Goal: Information Seeking & Learning: Learn about a topic

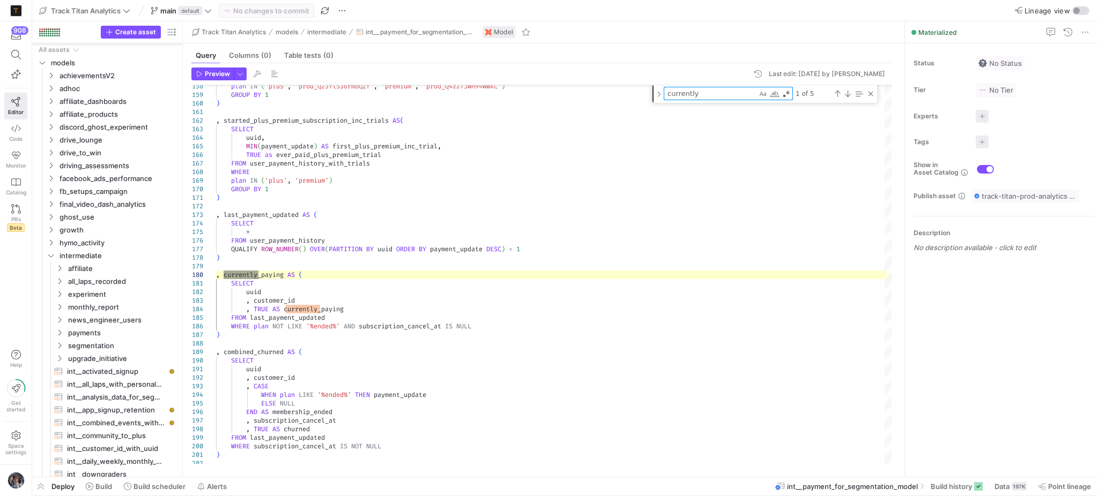
scroll to position [221, 0]
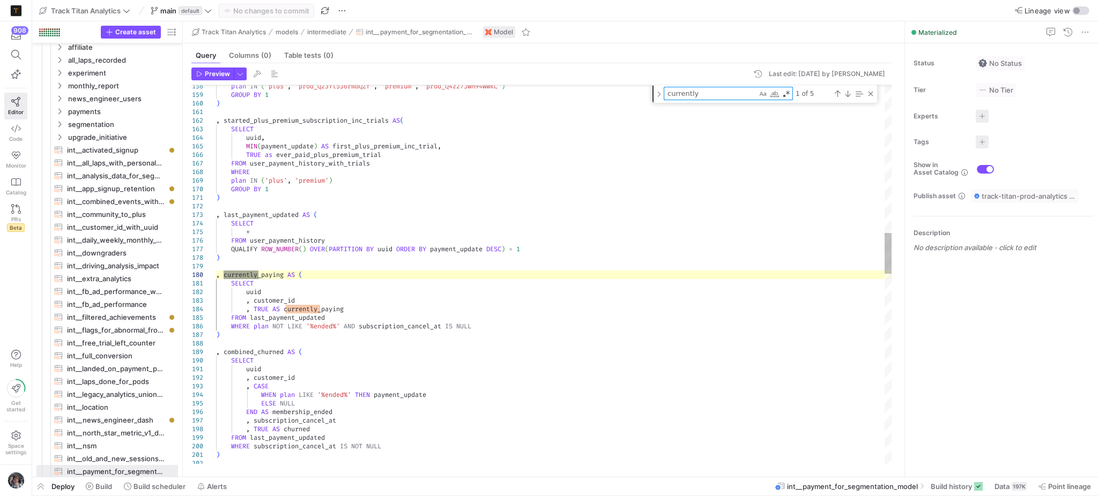
click at [681, 92] on textarea "currently" at bounding box center [710, 93] width 93 height 12
type textarea "ev"
type textarea "MIN( CASE WHEN trial_end IS NOT NULL THEN trial_end ELSE payment_update END ) A…"
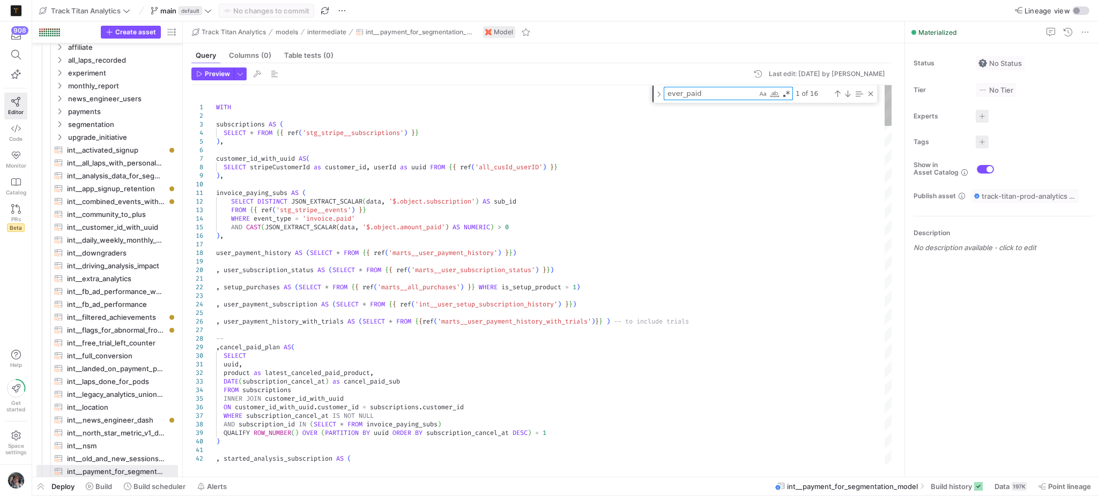
type textarea "ever_paid"
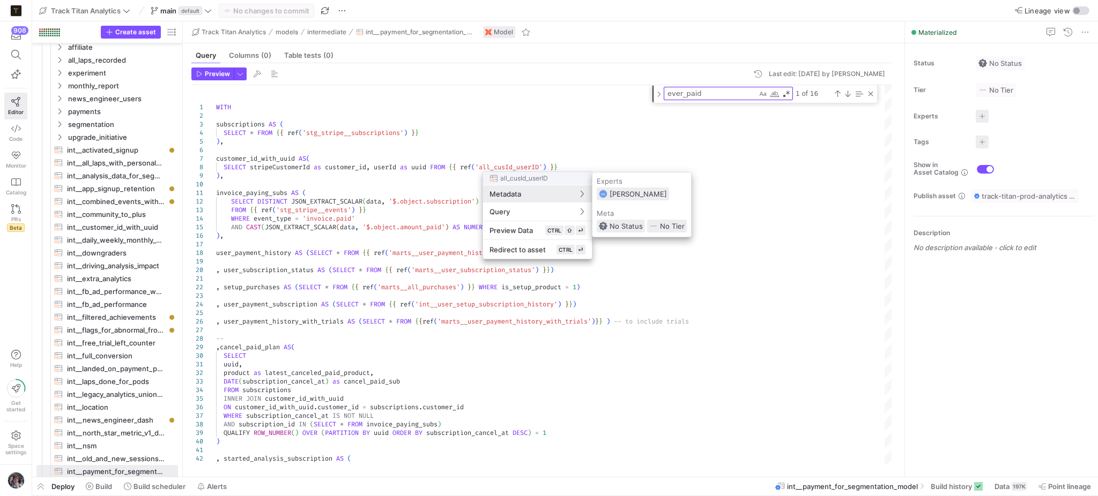
click at [687, 279] on div at bounding box center [549, 248] width 1098 height 496
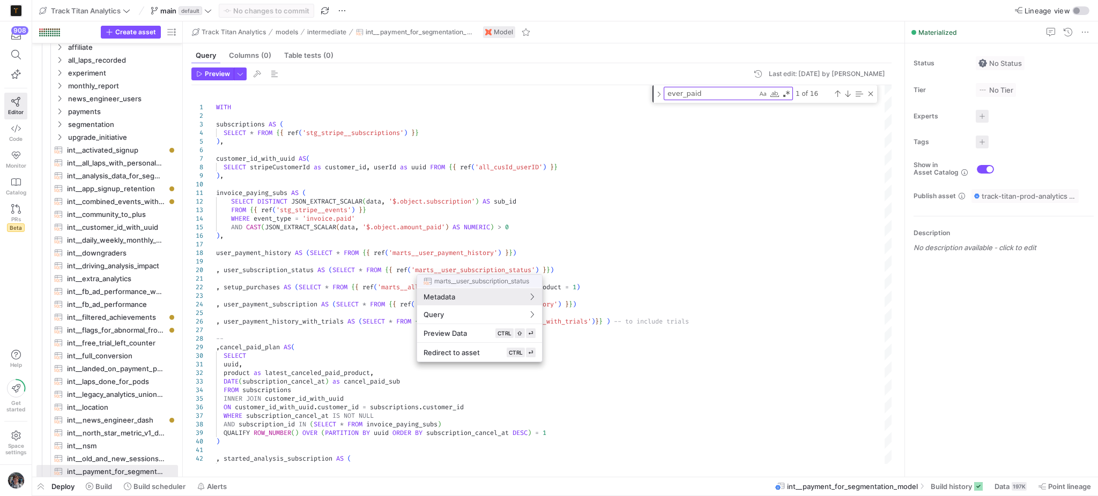
click at [467, 253] on div at bounding box center [549, 248] width 1098 height 496
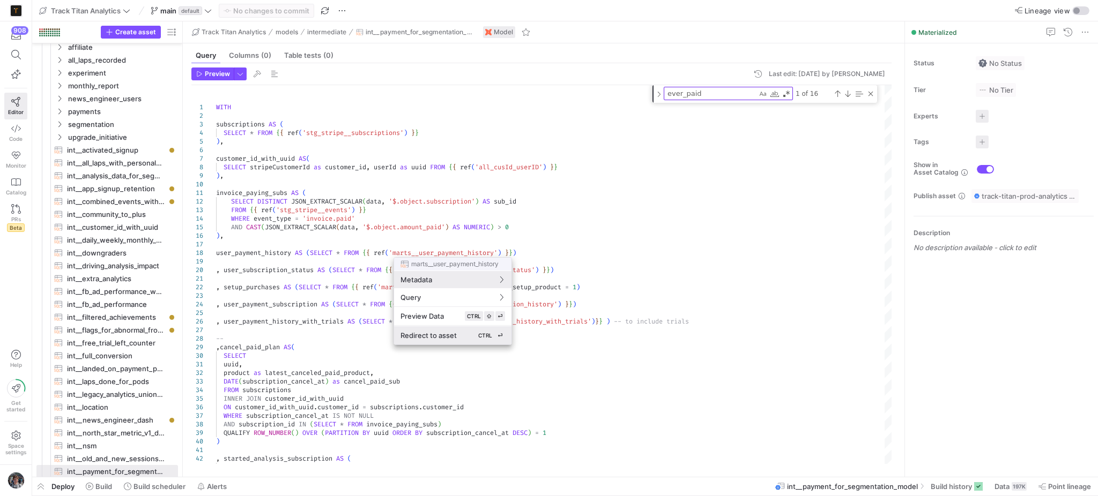
click at [463, 331] on div "Redirect to asset CTRL ⏎" at bounding box center [452, 336] width 105 height 10
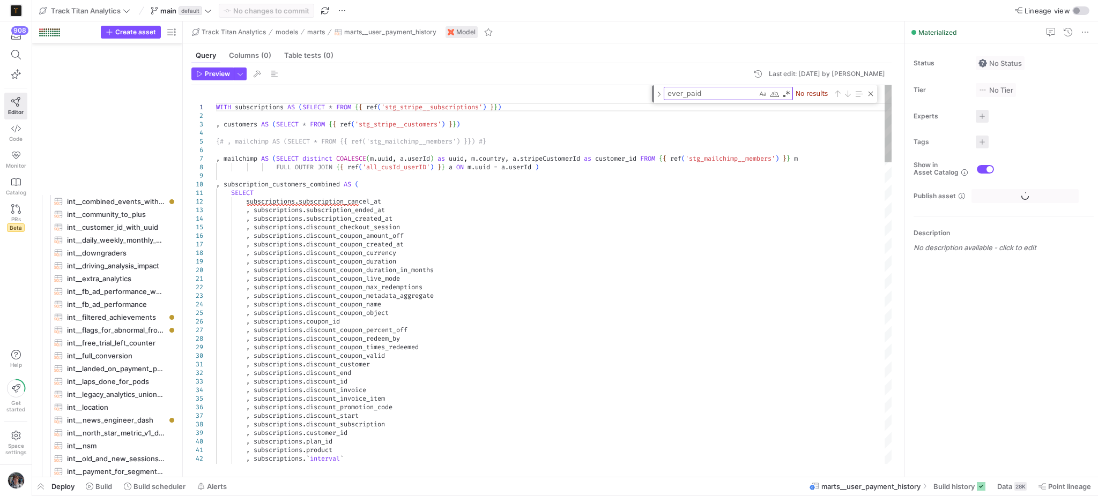
scroll to position [1019, 0]
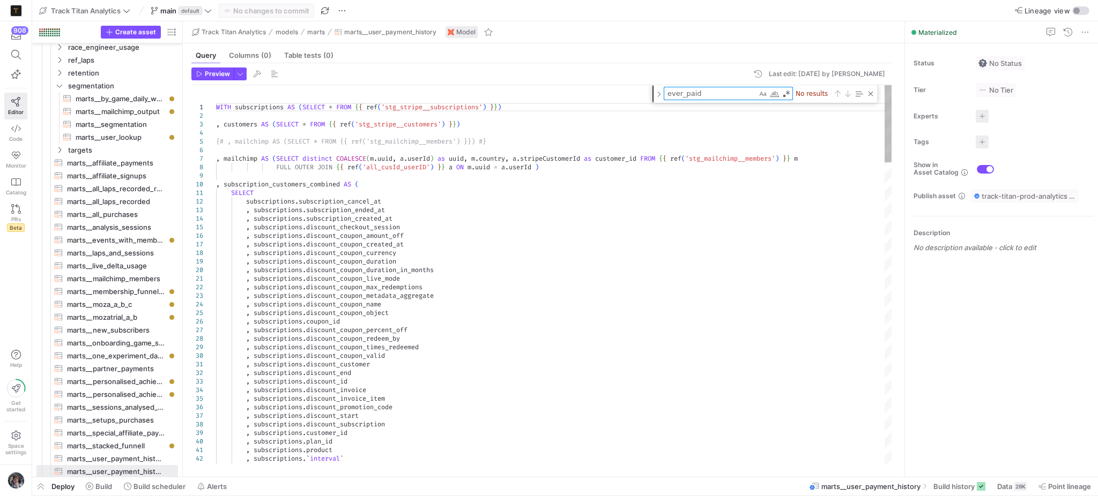
click at [699, 95] on textarea "ever_paid" at bounding box center [710, 93] width 93 height 12
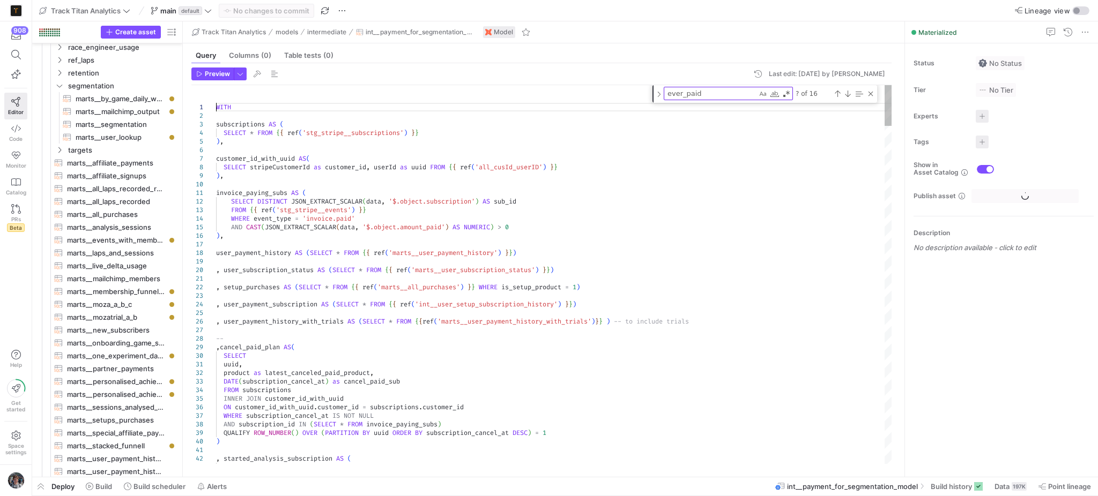
scroll to position [643, 0]
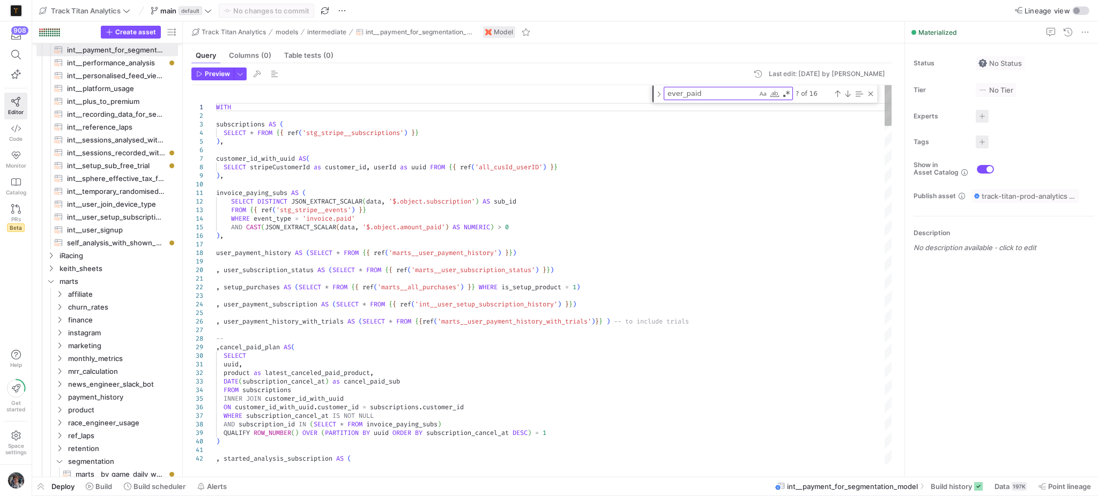
click at [706, 92] on textarea "ever_paid" at bounding box center [710, 93] width 93 height 12
click at [846, 91] on div "Next Match (Enter)" at bounding box center [847, 94] width 9 height 9
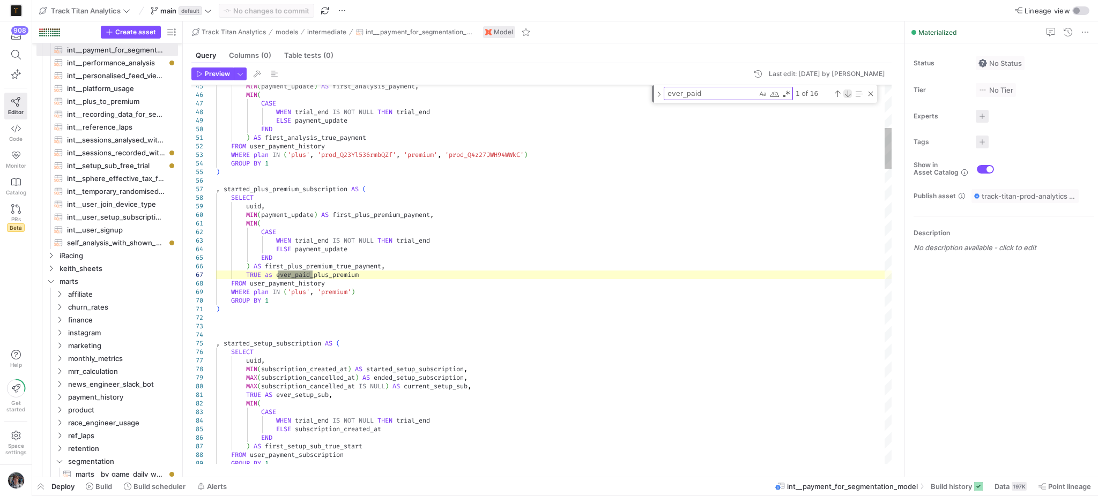
click at [846, 93] on div "Next Match (Enter)" at bounding box center [847, 94] width 9 height 9
type textarea ", customer_id , TRUE AS ever_paid ,CASE WHEN trial_end IS NOT NULL THEN trial_e…"
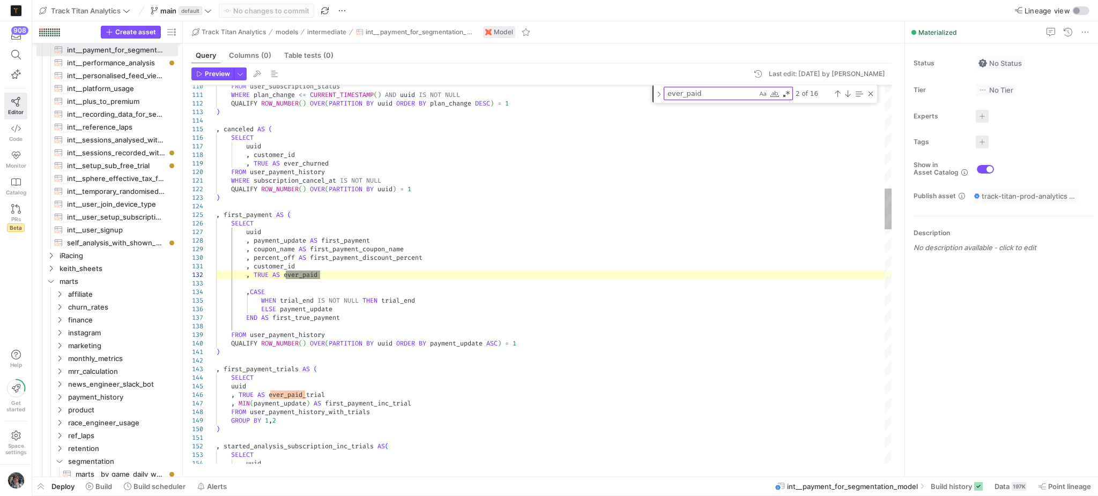
scroll to position [0, 0]
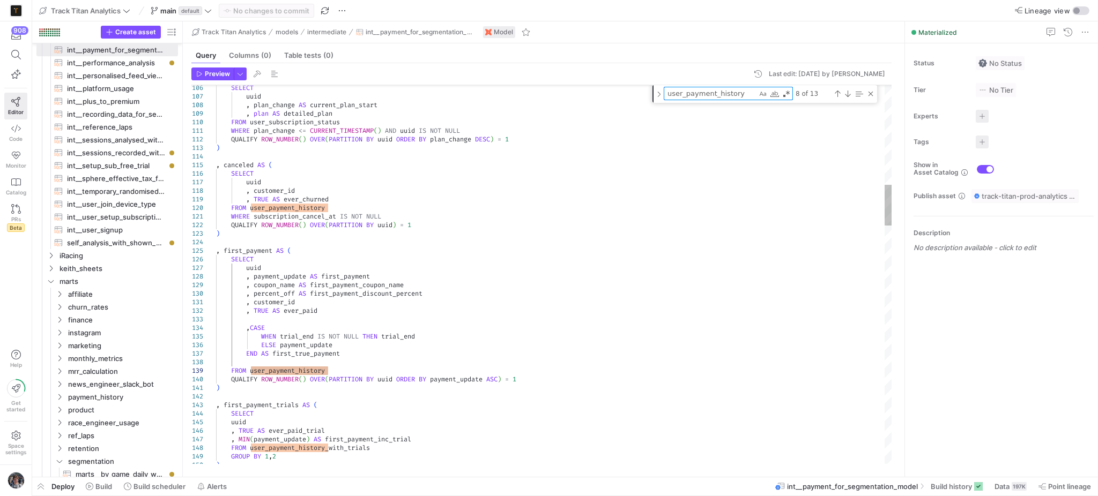
type textarea "e"
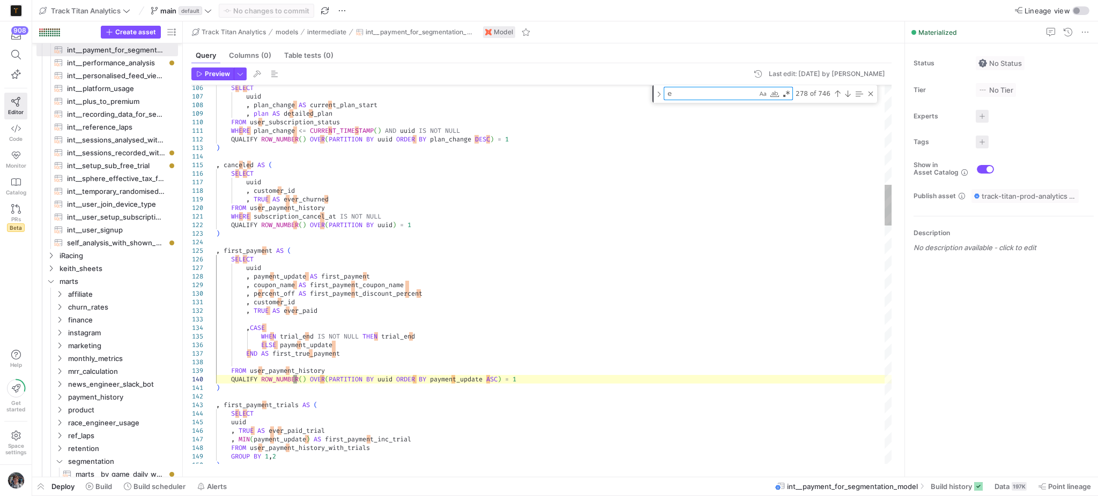
type textarea ") , first_payment_trials AS ( SELECT uuid , TRUE AS ever_paid_trial , MIN(payme…"
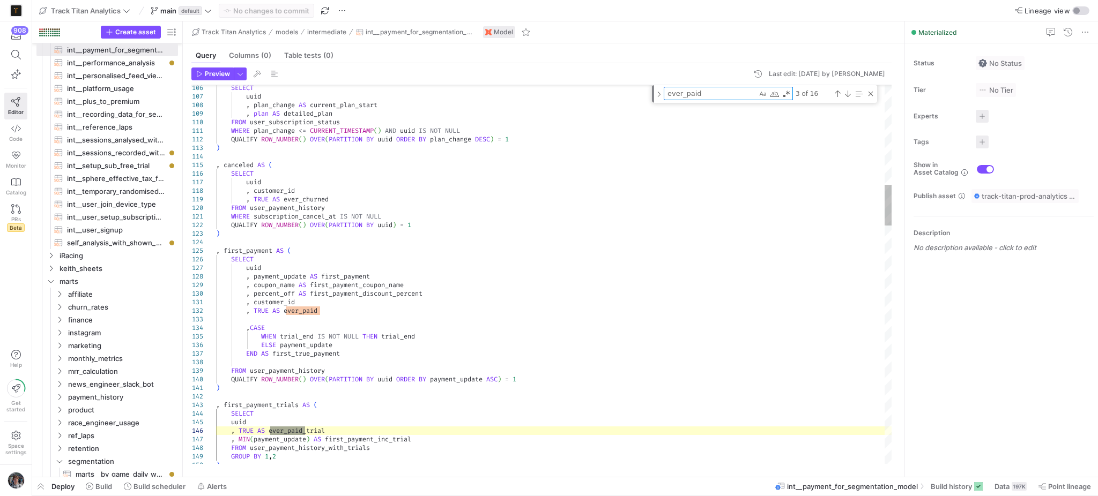
type textarea "ever_paid_"
type textarea "(fp.ever_paid OR ss.ever_setup_sub) AS ever_paid_anything, -- Compute first_pay…"
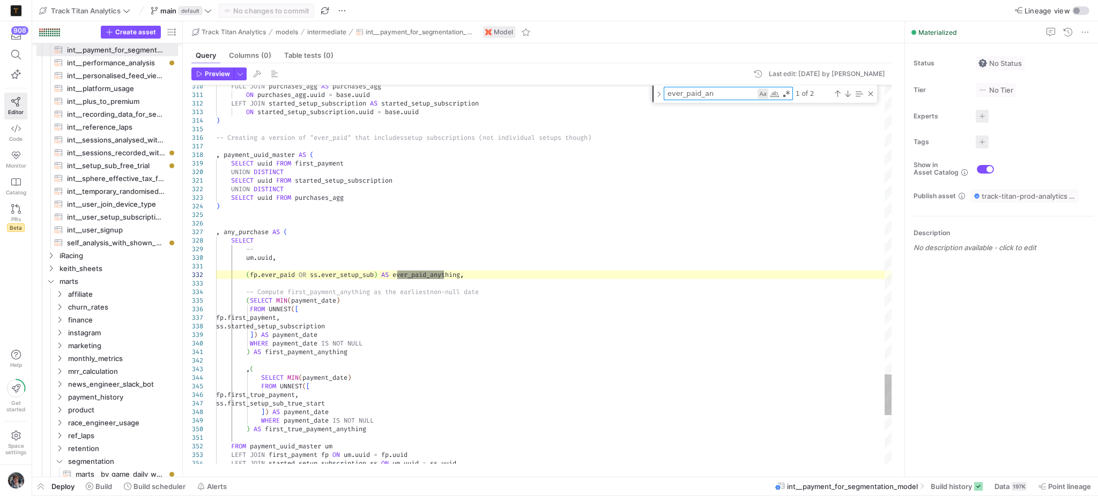
type textarea "ever_paid_a"
type textarea ") , first_payment_trials AS ( SELECT uuid , TRUE AS ever_paid_trial , MIN(payme…"
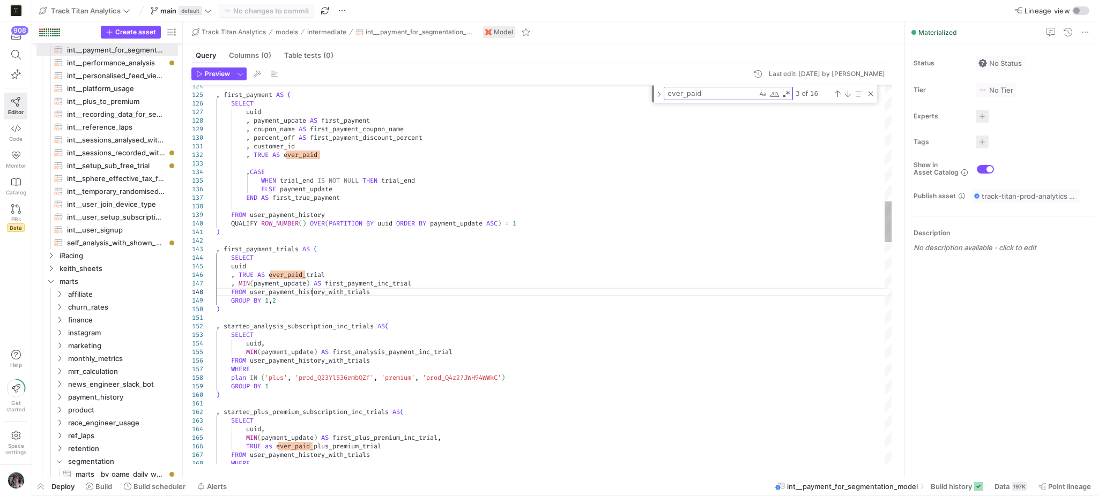
type textarea "user_payment_history_with_trials"
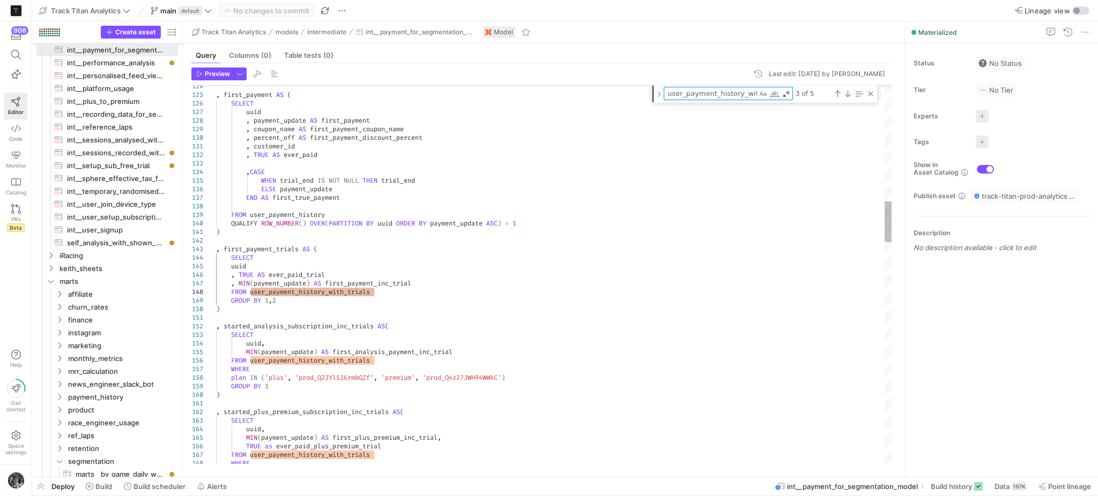
type textarea ", customer_id , TRUE AS ever_paid ,CASE WHEN trial_end IS NOT NULL THEN trial_e…"
type textarea "user_payment_history"
click at [885, 106] on div at bounding box center [888, 274] width 8 height 379
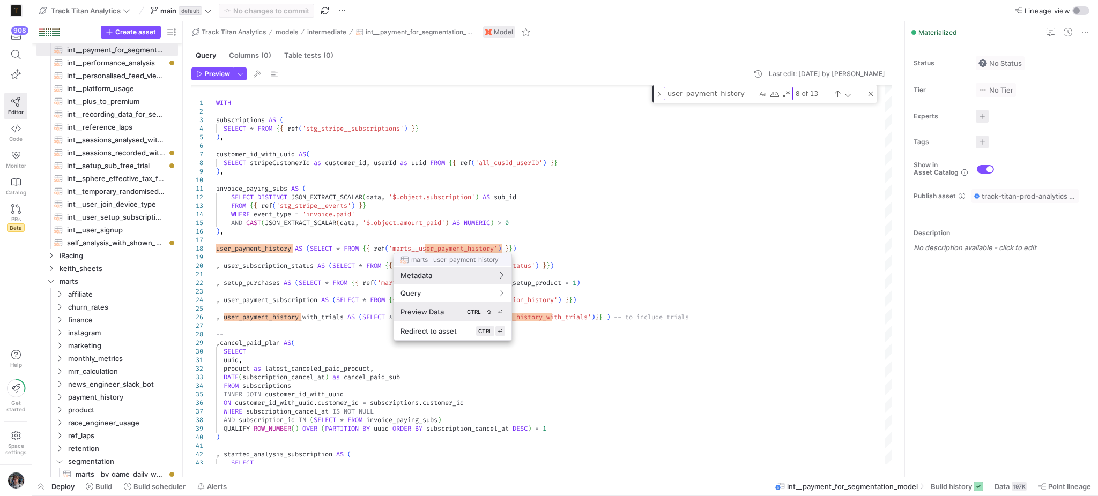
click at [453, 308] on div "Preview Data CTRL ⇧ ⏎" at bounding box center [452, 312] width 105 height 10
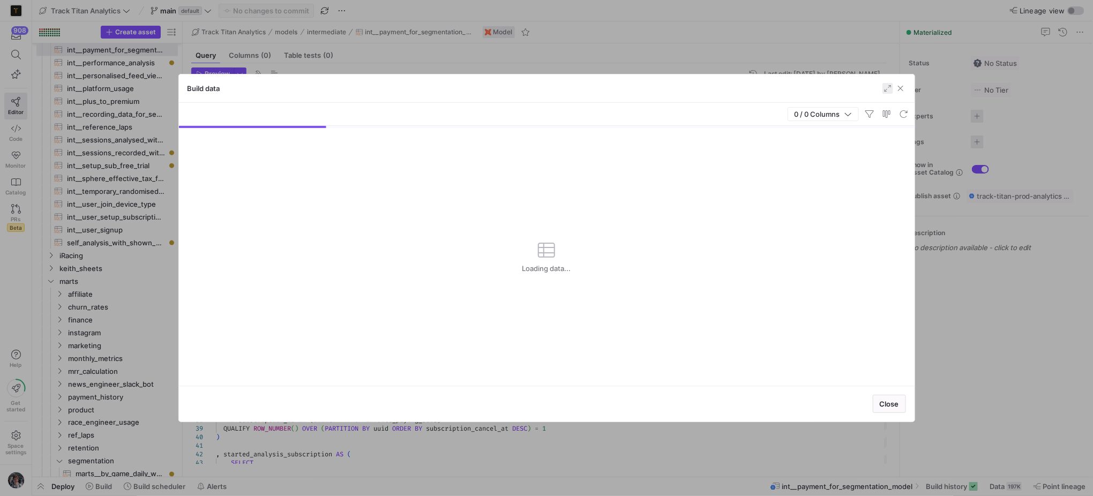
click at [888, 91] on span "button" at bounding box center [888, 88] width 11 height 11
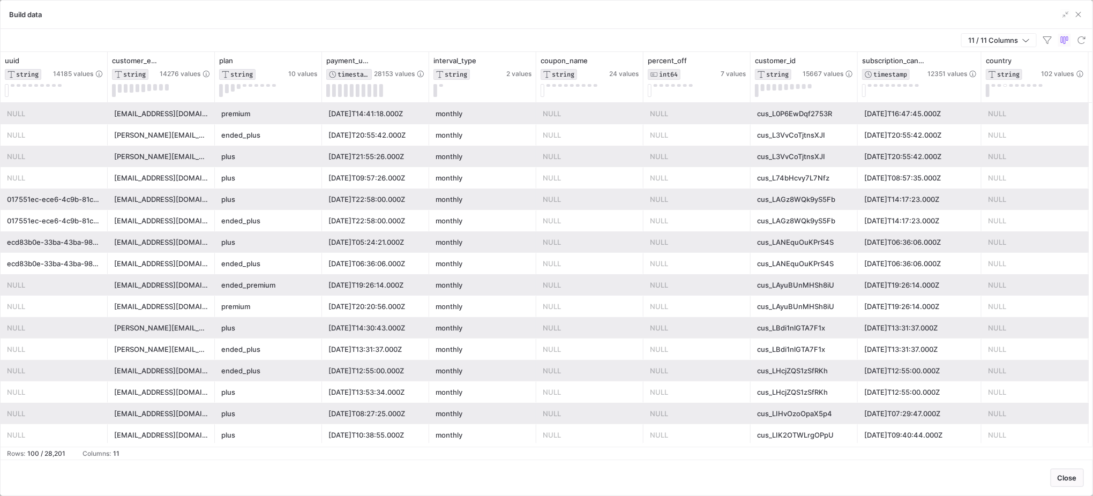
click at [1093, 11] on div "Build data" at bounding box center [547, 15] width 1092 height 28
click at [1084, 16] on span "button" at bounding box center [1078, 14] width 11 height 11
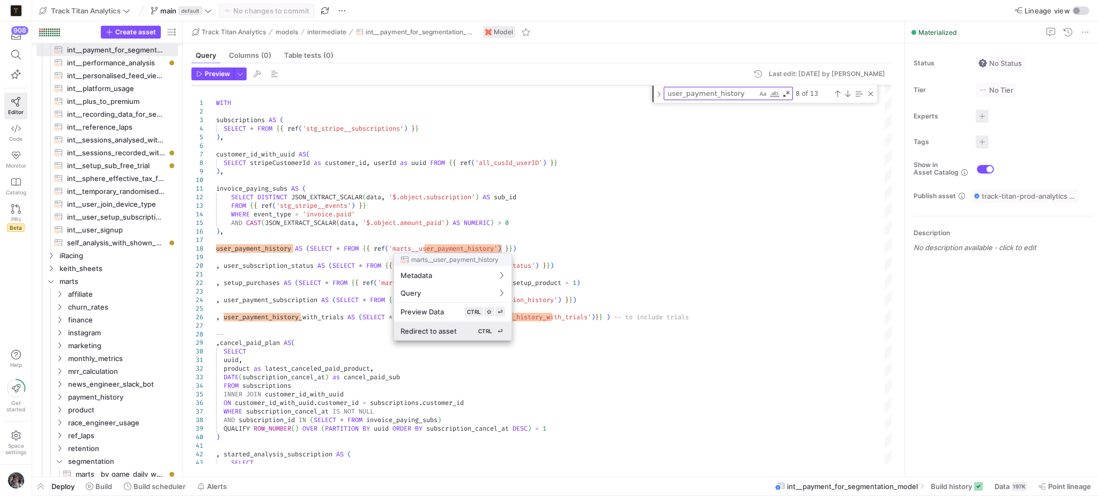
click at [480, 333] on span "CTRL" at bounding box center [485, 331] width 14 height 6
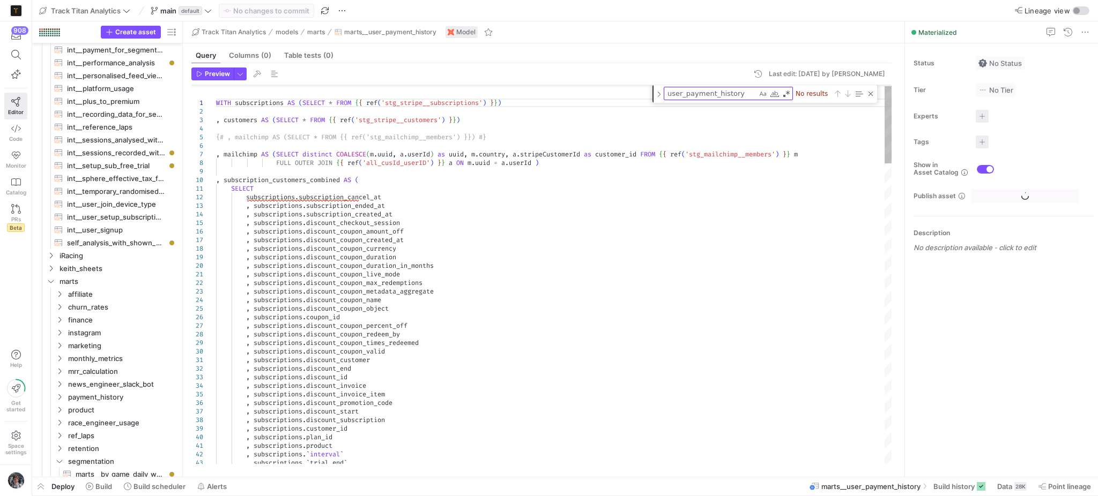
scroll to position [1019, 0]
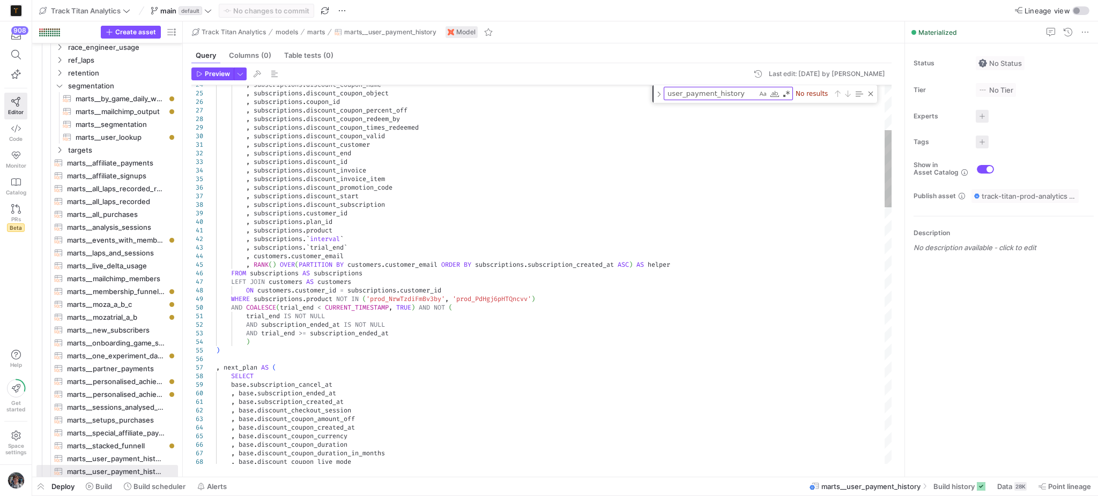
type textarea "WITH subscriptions AS ( SELECT * FROM {{ ref('stg_stripe__subscriptions') }} ),…"
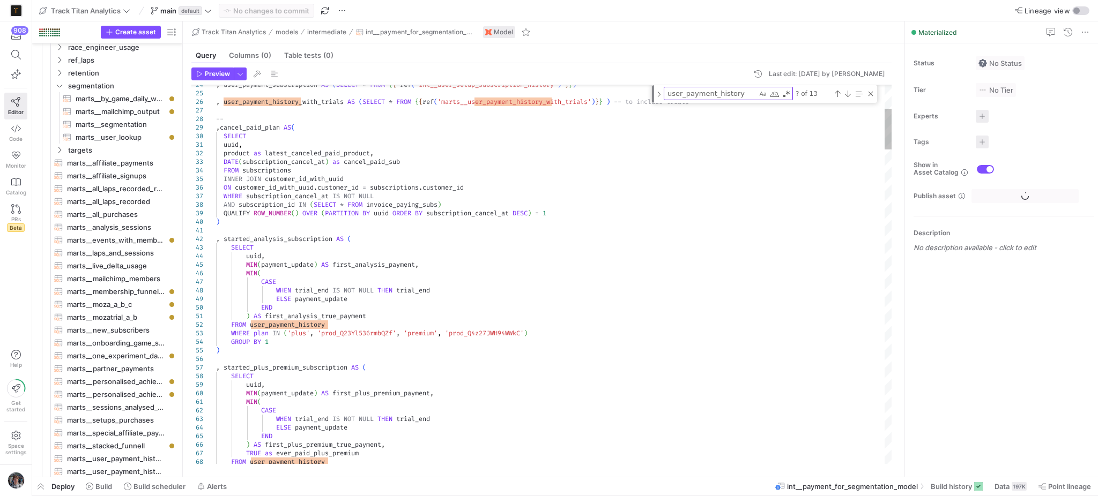
scroll to position [643, 0]
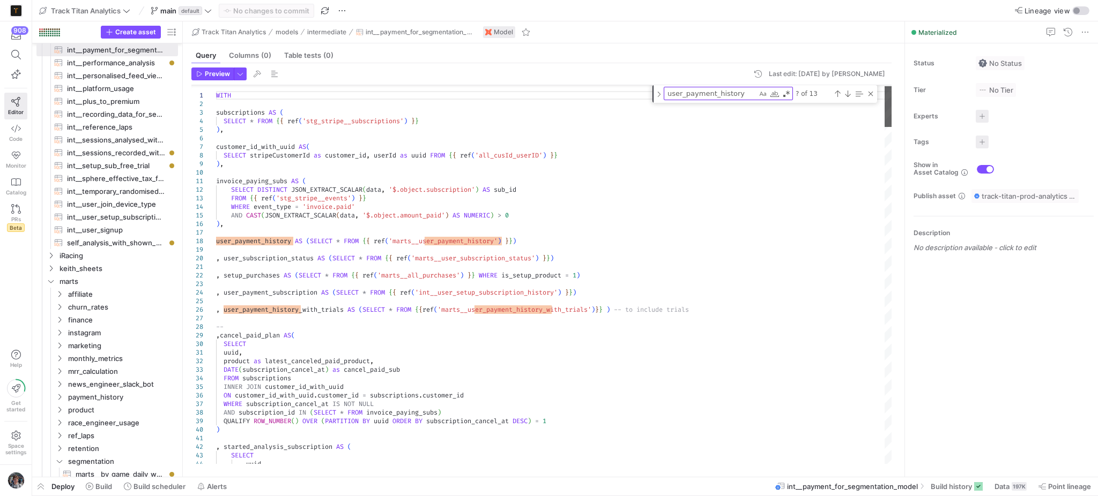
click at [886, 105] on div at bounding box center [888, 106] width 8 height 41
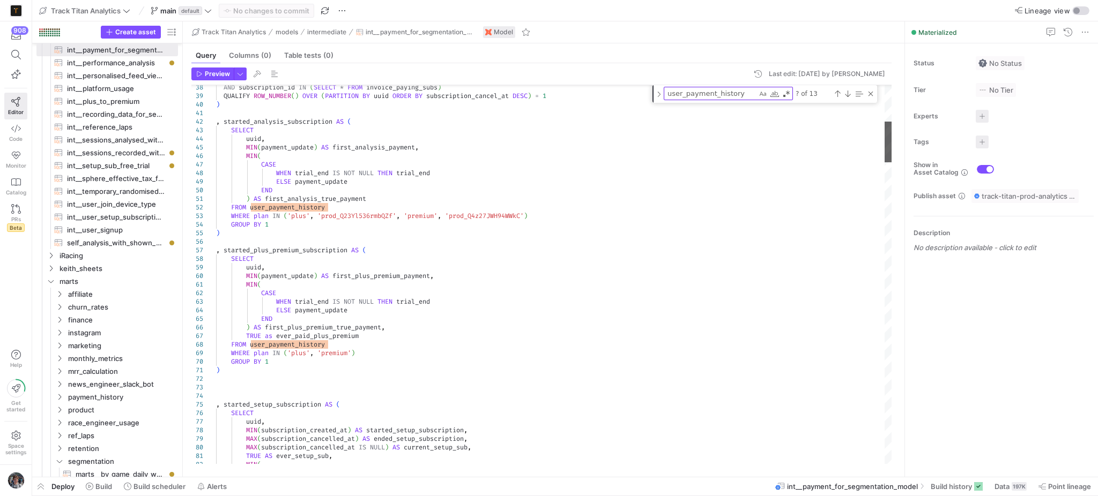
click at [884, 140] on div at bounding box center [888, 142] width 8 height 41
